Goal: Entertainment & Leisure: Consume media (video, audio)

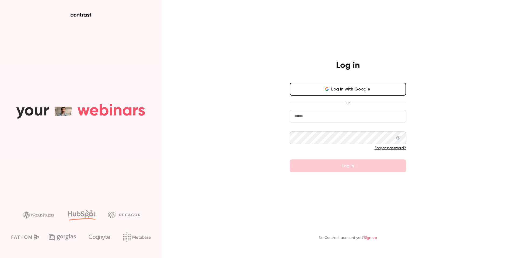
type input "**********"
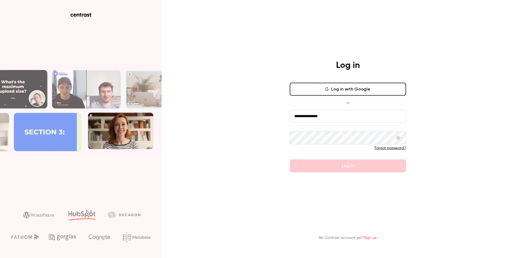
click at [336, 171] on form "**********" at bounding box center [348, 141] width 116 height 62
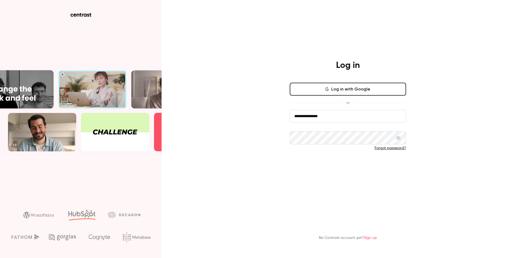
click at [336, 169] on button "Log in" at bounding box center [348, 165] width 116 height 13
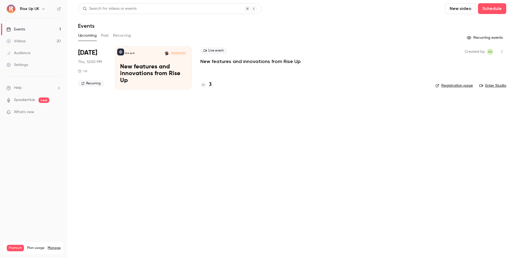
click at [43, 9] on icon "button" at bounding box center [43, 8] width 2 height 1
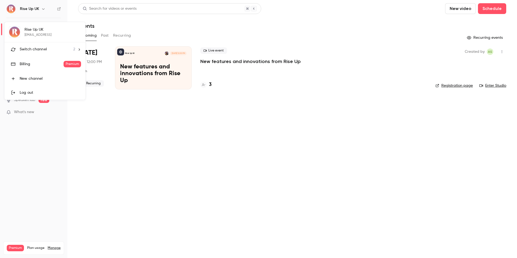
click at [47, 46] on li "Switch channel 2" at bounding box center [45, 49] width 81 height 14
click at [52, 43] on div "Rise Up FR" at bounding box center [50, 45] width 61 height 5
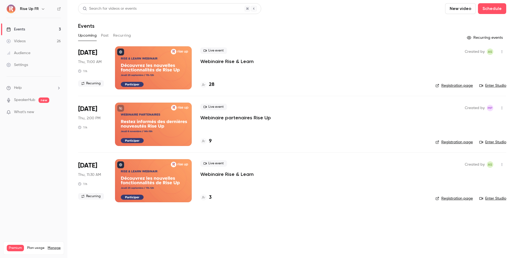
click at [51, 38] on link "Videos 26" at bounding box center [33, 41] width 67 height 12
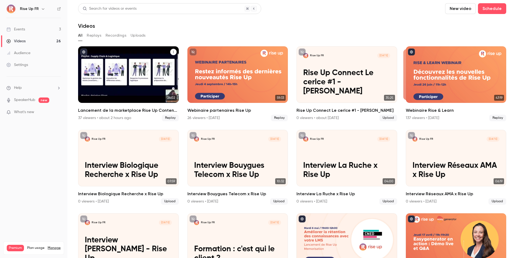
click at [174, 52] on icon "Lancement de la marketplace Rise Up Content & présentation des Content Playlists" at bounding box center [173, 51] width 3 height 3
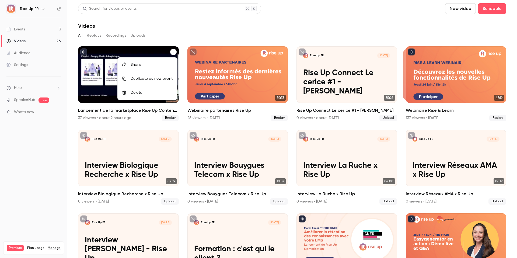
click at [79, 75] on div at bounding box center [258, 129] width 517 height 258
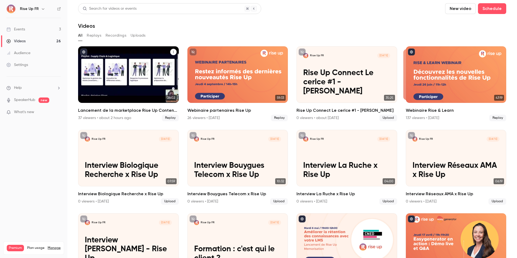
click at [101, 75] on div "Lancement de la marketplace Rise Up Content & présentation des Content Playlists" at bounding box center [128, 74] width 101 height 57
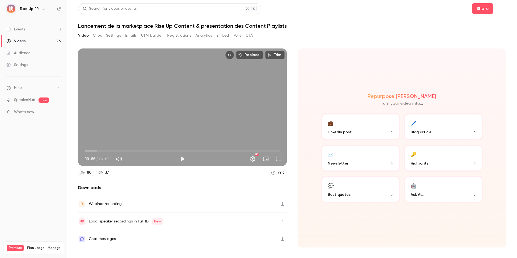
click at [283, 204] on icon "button" at bounding box center [282, 204] width 4 height 4
